Goal: Find specific page/section: Find specific page/section

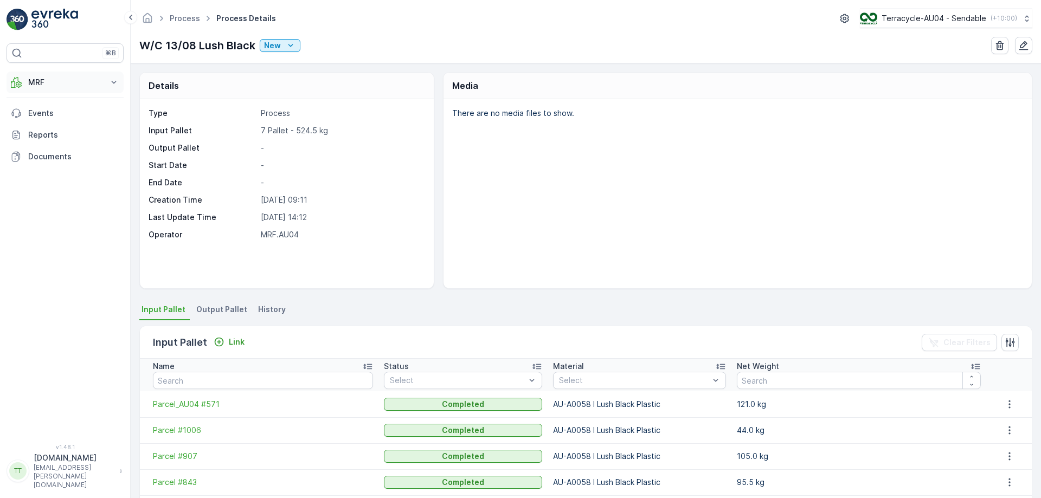
click at [59, 77] on p "MRF" at bounding box center [65, 82] width 74 height 11
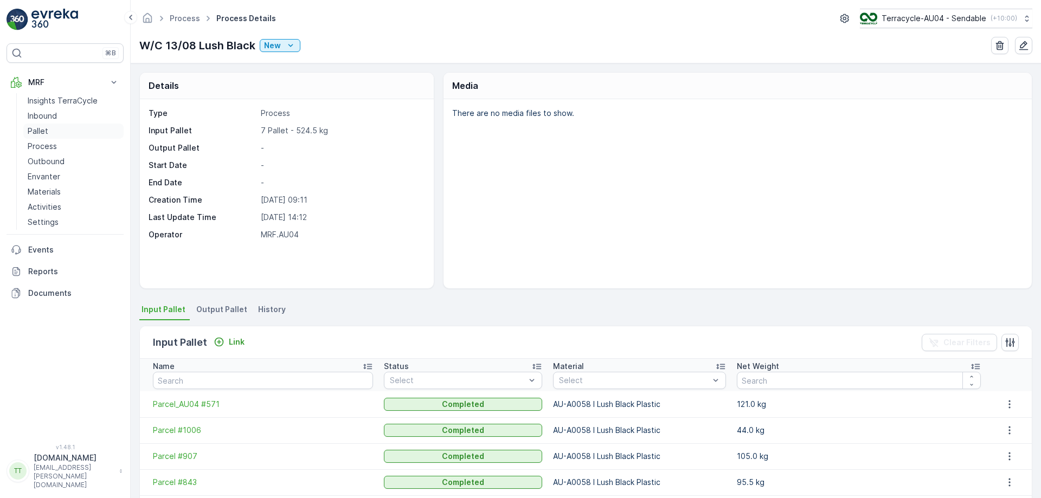
click at [60, 136] on link "Pallet" at bounding box center [73, 131] width 100 height 15
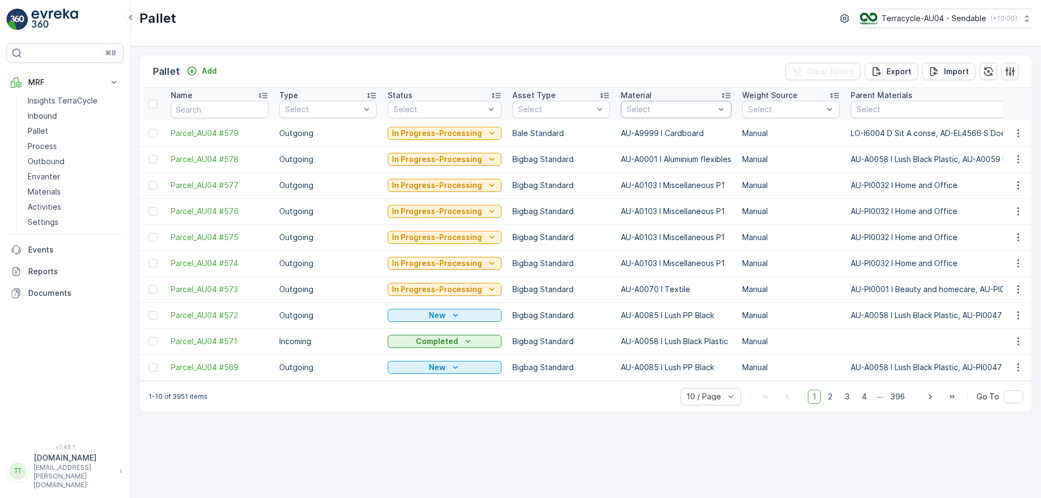
click at [686, 106] on div at bounding box center [671, 109] width 90 height 9
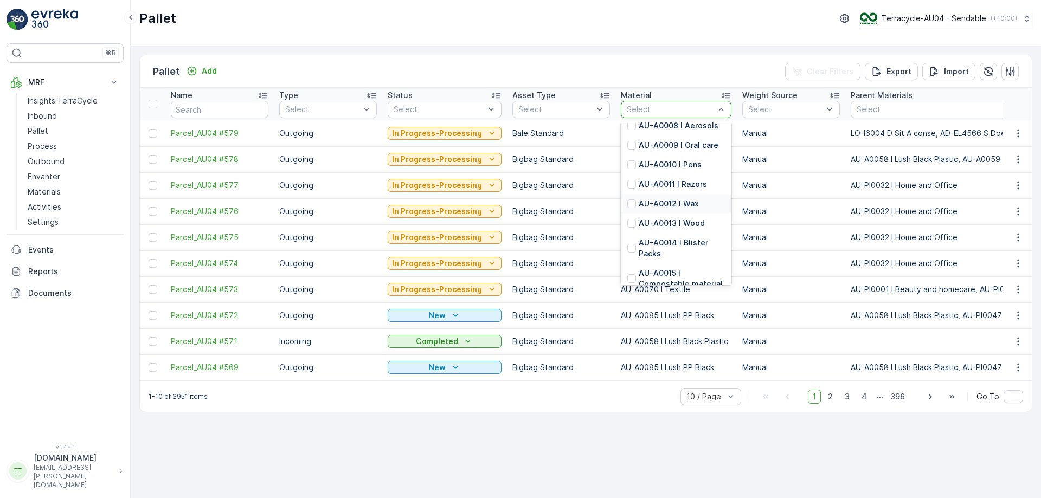
scroll to position [217, 0]
click at [687, 61] on div "Pallet Add Clear Filters Export Import" at bounding box center [586, 71] width 892 height 33
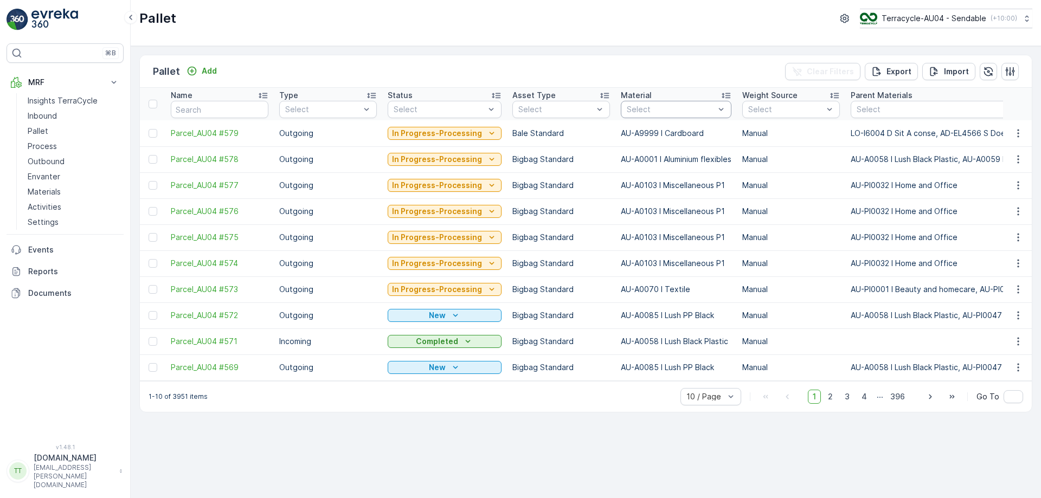
click at [652, 106] on div at bounding box center [671, 109] width 90 height 9
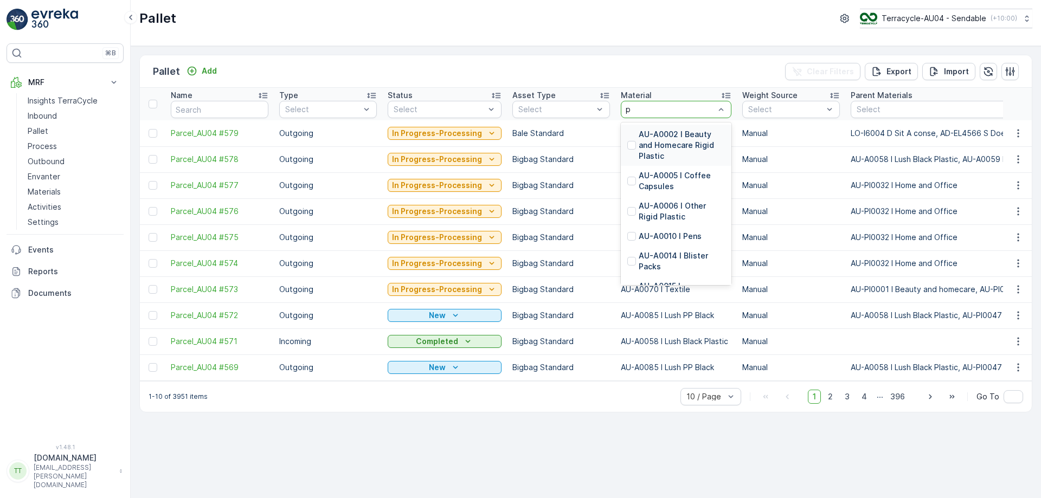
type input "pp"
click at [644, 159] on p "AU-A0085 I Lush PP Black" at bounding box center [682, 160] width 86 height 22
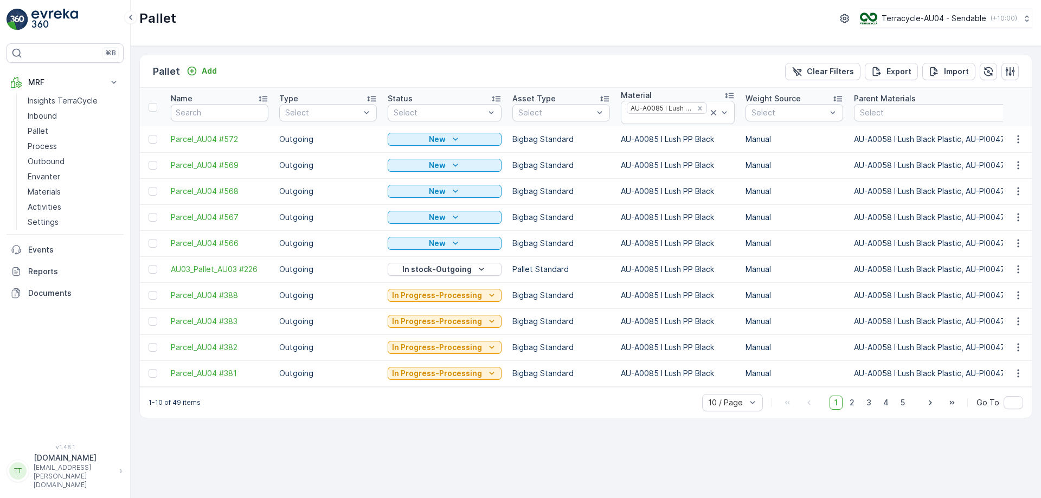
click at [652, 120] on div at bounding box center [667, 119] width 82 height 9
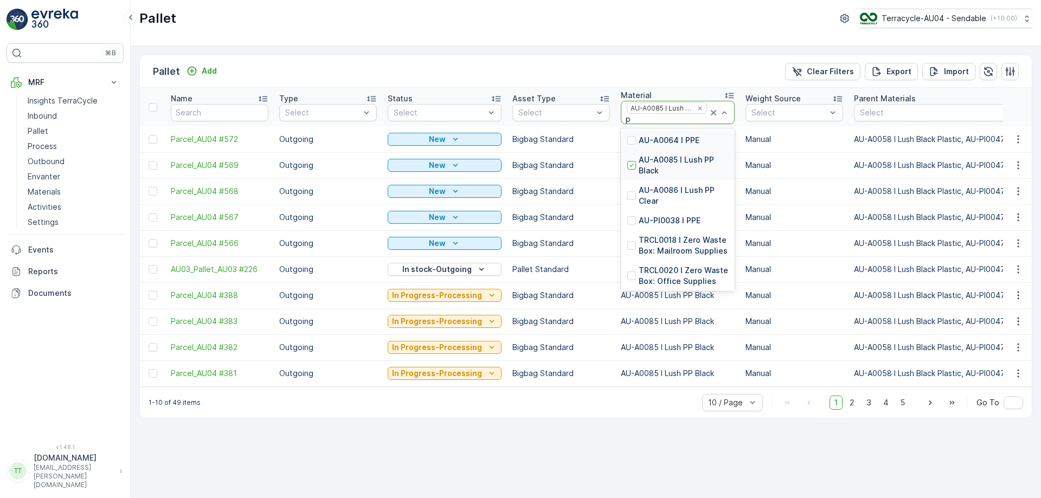
type input "pp"
click at [639, 196] on p "AU-A0086 I Lush PP Clear" at bounding box center [683, 196] width 89 height 22
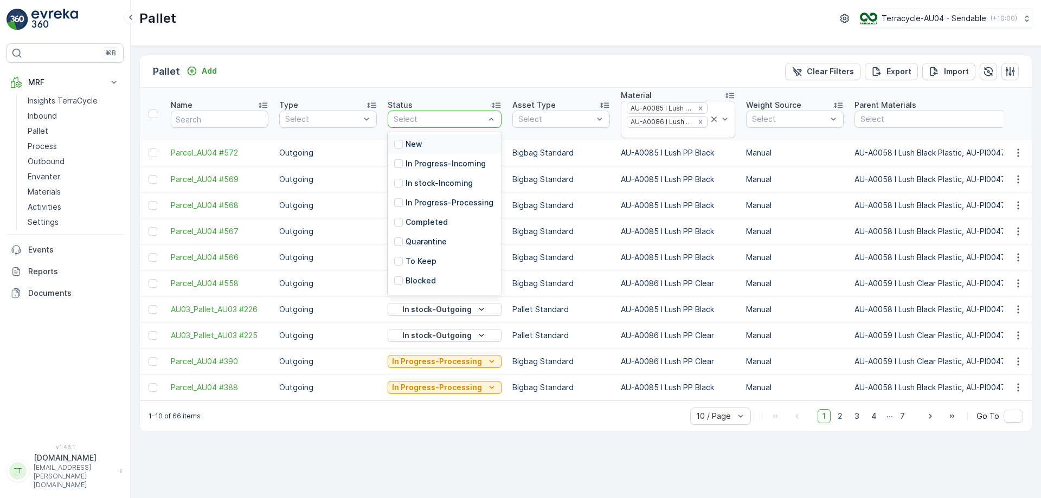
click at [425, 120] on div at bounding box center [439, 119] width 93 height 9
click at [419, 157] on div "In Progress-Incoming" at bounding box center [445, 164] width 114 height 20
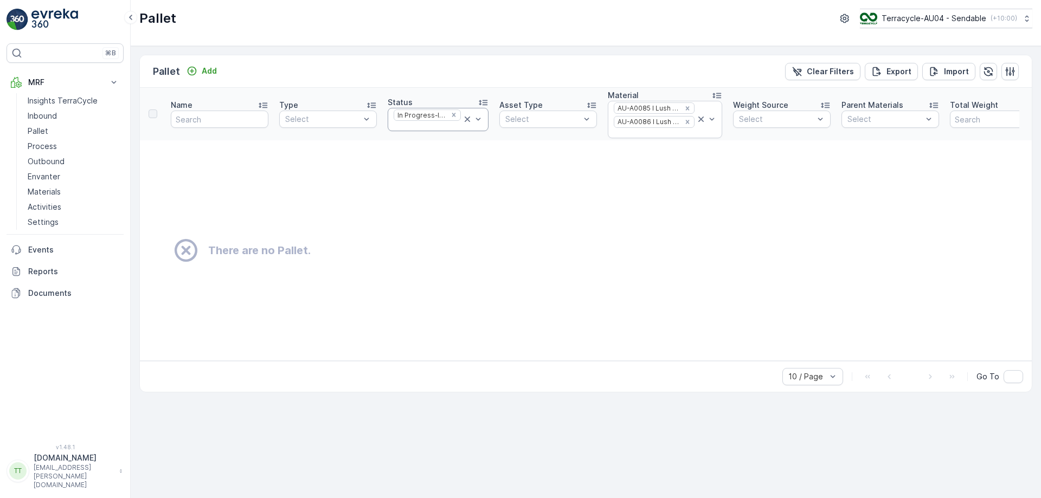
click at [432, 126] on div at bounding box center [427, 126] width 69 height 9
click at [417, 197] on p "In stock-Incoming" at bounding box center [439, 197] width 67 height 11
click at [422, 136] on div at bounding box center [427, 133] width 69 height 9
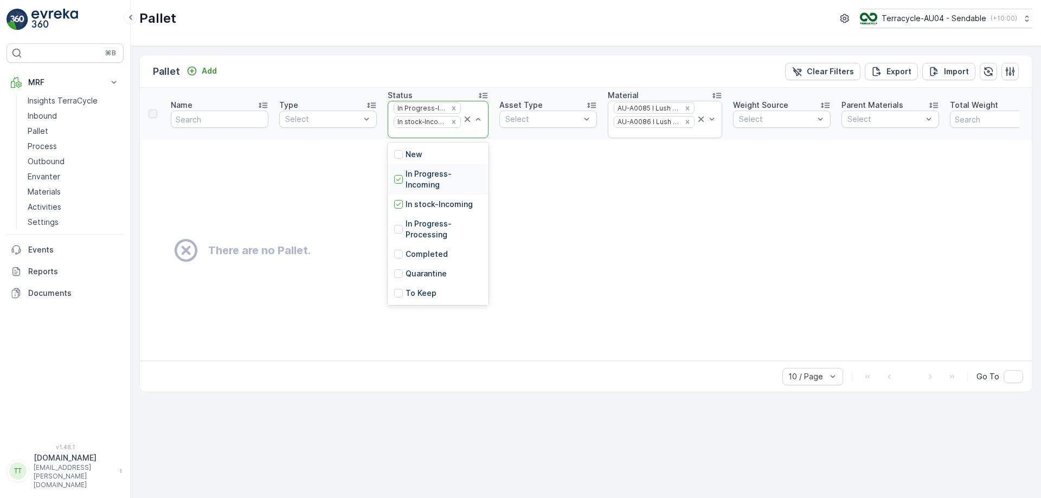
scroll to position [54, 0]
click at [423, 174] on p "In Progress-Processing" at bounding box center [444, 175] width 76 height 22
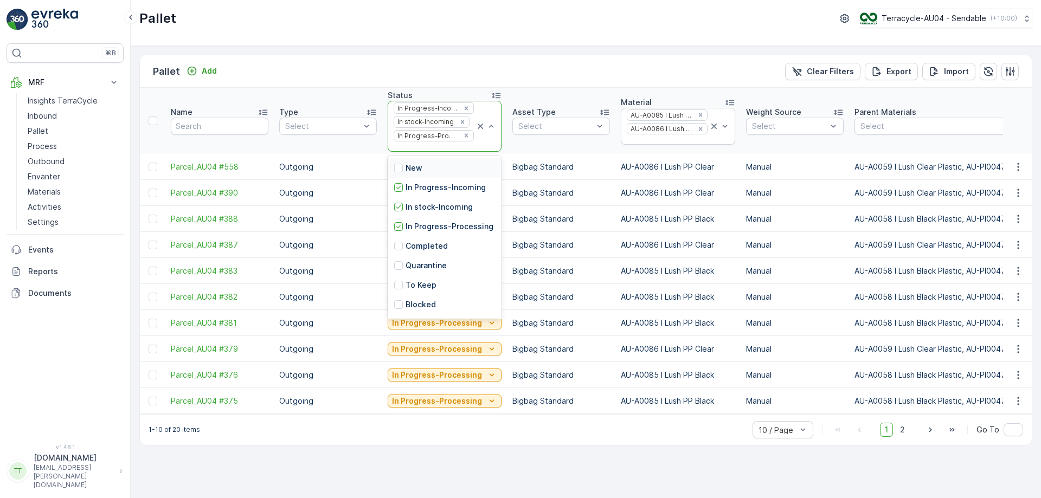
click at [445, 147] on div at bounding box center [434, 147] width 82 height 9
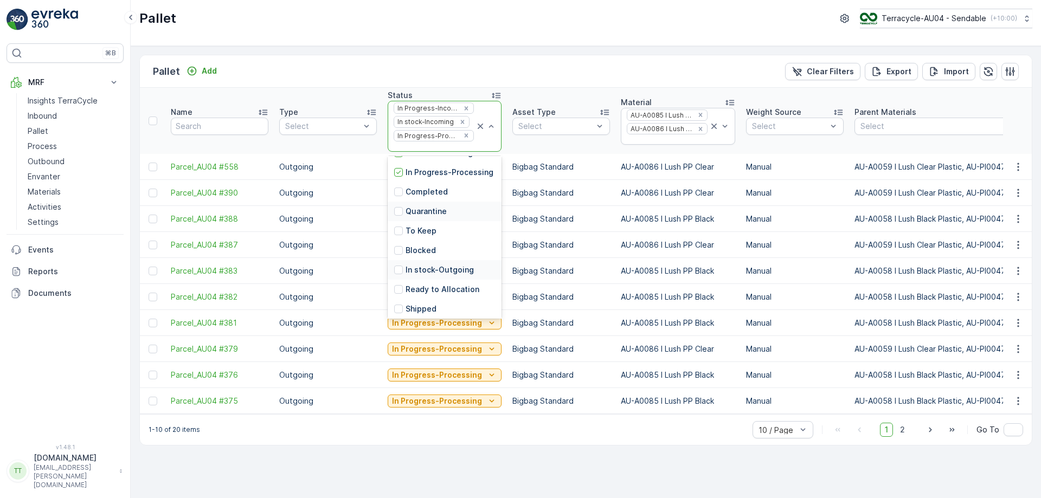
scroll to position [106, 0]
click at [428, 230] on p "In stock-Outgoing" at bounding box center [440, 228] width 68 height 11
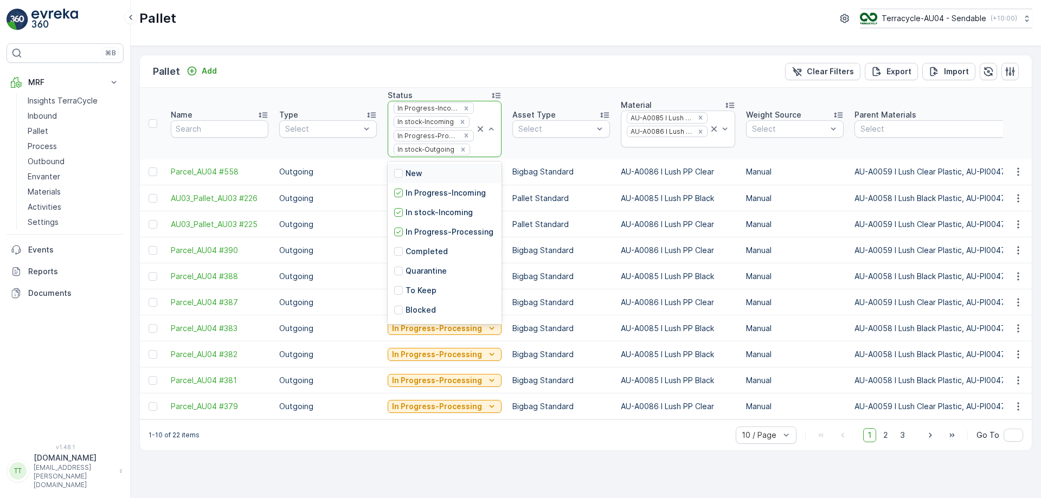
click at [471, 154] on div at bounding box center [473, 149] width 4 height 9
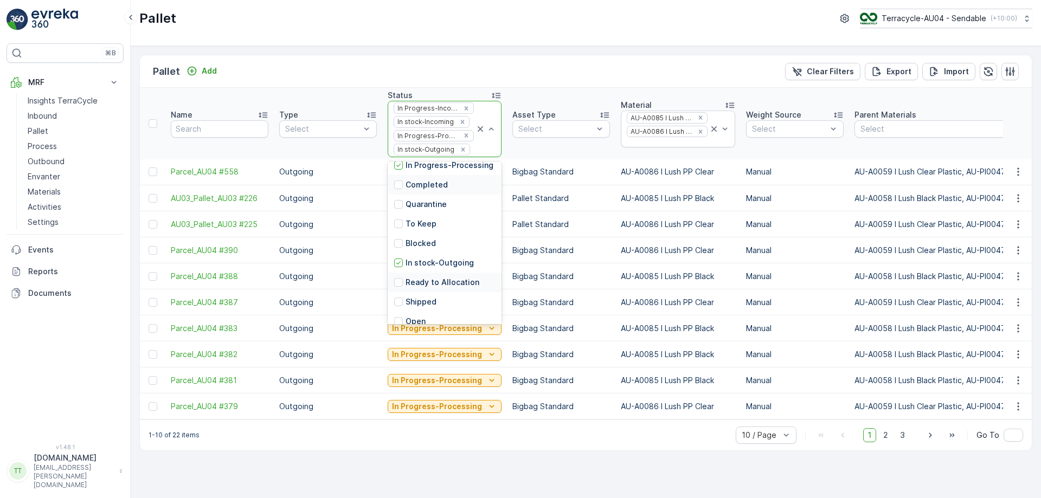
scroll to position [106, 0]
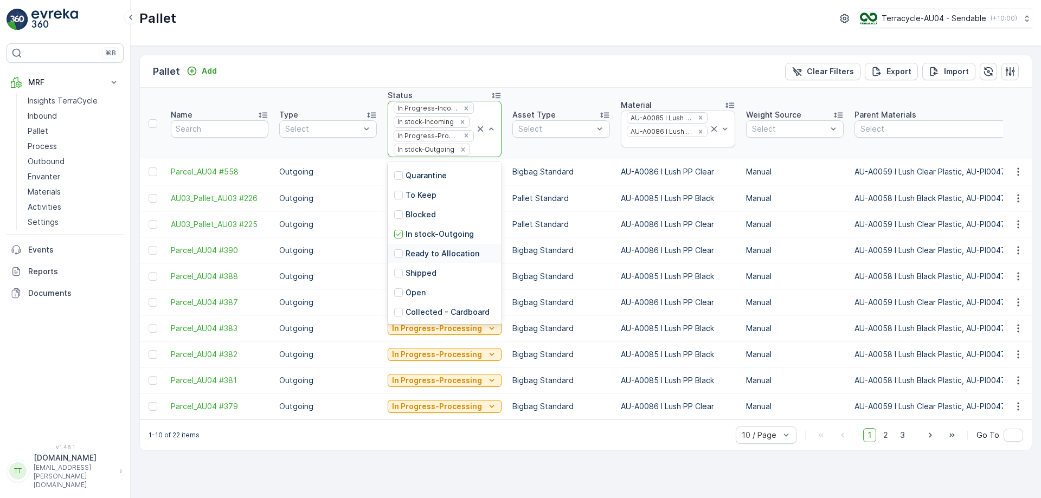
click at [430, 255] on div "Ready to Allocation" at bounding box center [445, 254] width 114 height 20
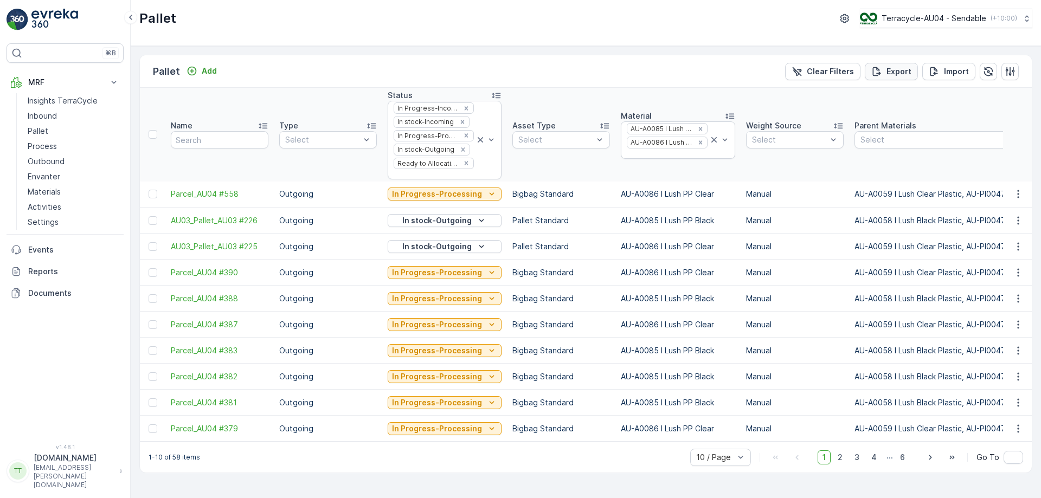
click at [880, 69] on icon "Export" at bounding box center [877, 71] width 8 height 9
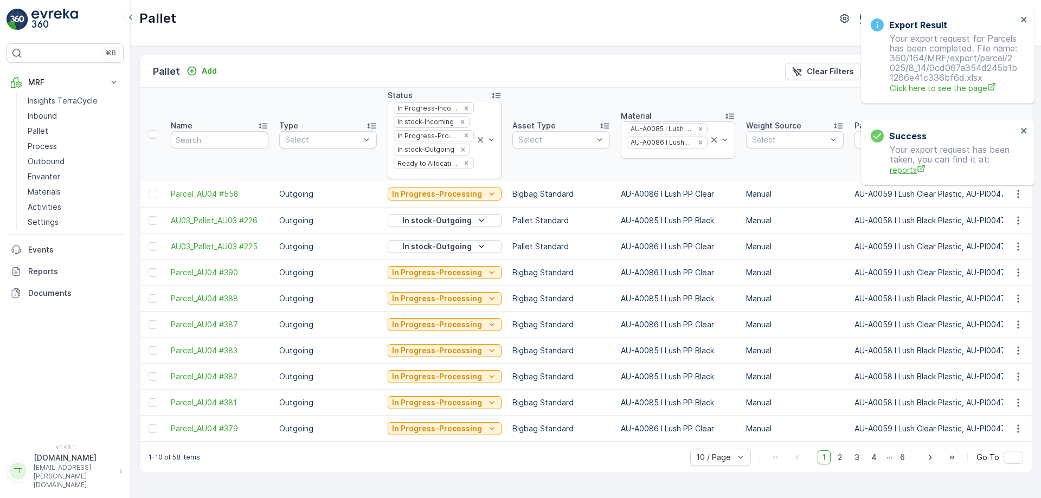
click at [907, 167] on span "reports" at bounding box center [953, 169] width 127 height 11
click at [840, 465] on span "2" at bounding box center [840, 458] width 15 height 14
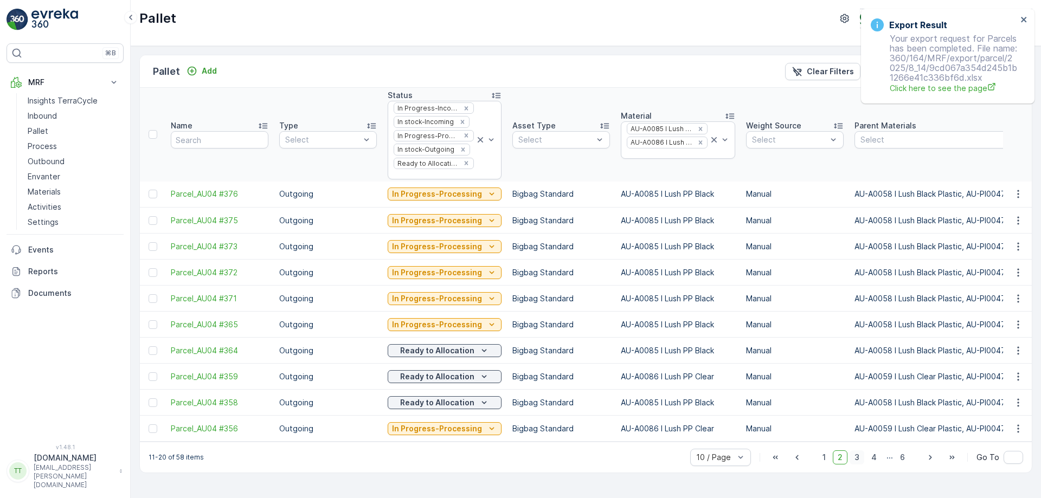
click at [860, 465] on span "3" at bounding box center [857, 458] width 15 height 14
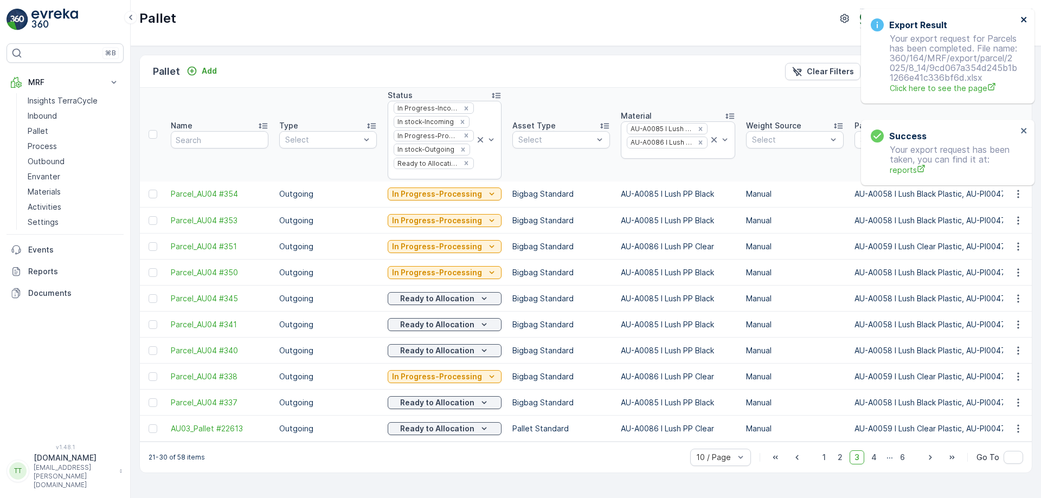
click at [1023, 16] on icon "close" at bounding box center [1025, 19] width 8 height 9
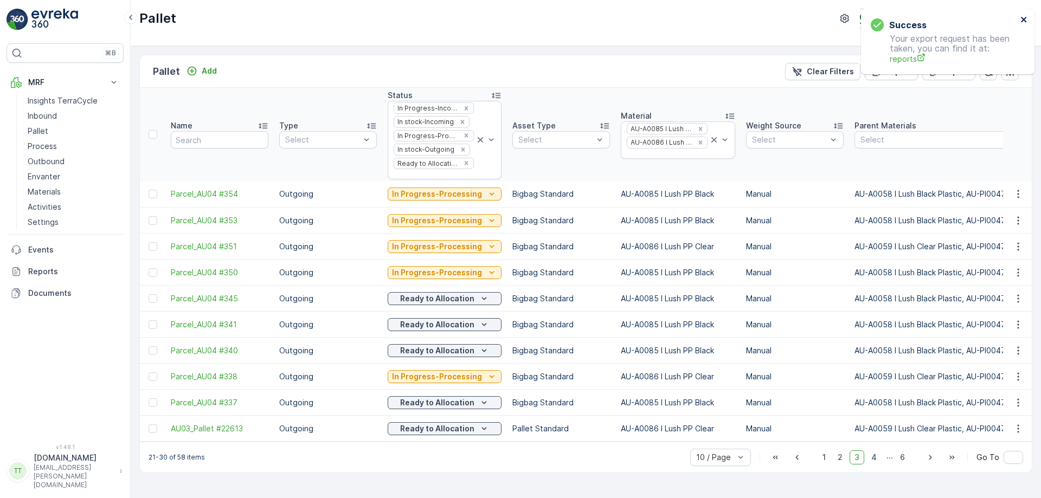
click at [1023, 16] on icon "close" at bounding box center [1025, 19] width 8 height 9
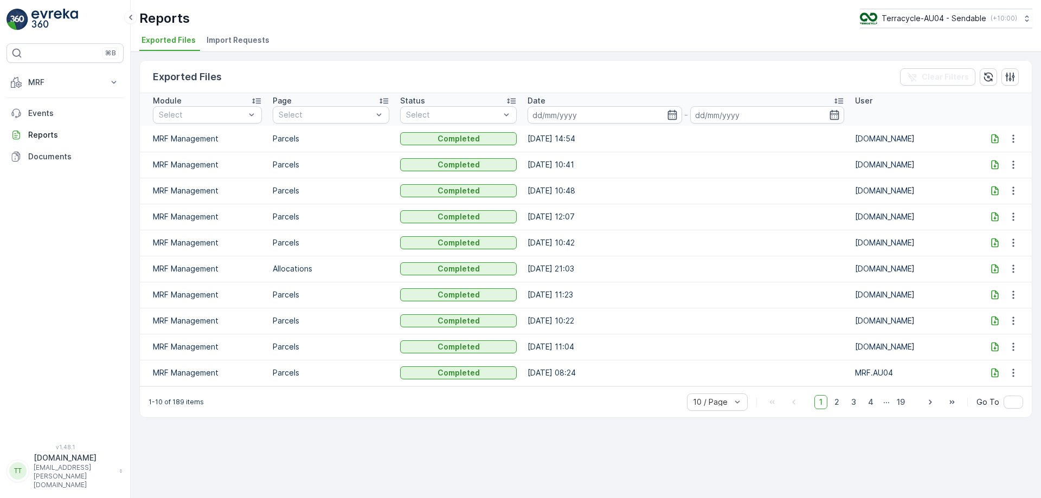
click at [995, 133] on icon at bounding box center [995, 138] width 11 height 11
